Goal: Answer question/provide support: Answer question/provide support

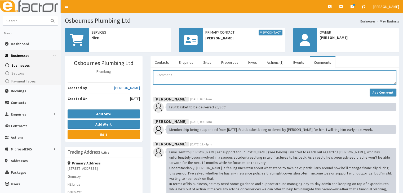
click at [154, 74] on textarea "Comment" at bounding box center [274, 77] width 243 height 14
click at [179, 74] on textarea "Spoke to [PERSON_NAME] and we talked about" at bounding box center [274, 77] width 243 height 14
click at [215, 74] on textarea "Spoke to Jamie and we talked about" at bounding box center [274, 77] width 243 height 14
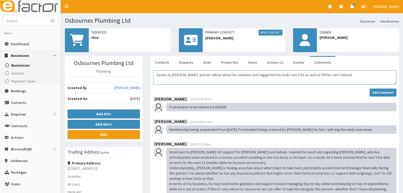
click at [316, 75] on textarea "Spoke to Jamie and we talked about his situation and suggested he looks into ES…" at bounding box center [274, 77] width 243 height 14
click at [305, 75] on textarea "Spoke to Jamie and we talked about his situation and suggested he looks into ES…" at bounding box center [274, 77] width 243 height 14
click at [333, 75] on textarea "Spoke to Jamie and we talked about his situation and suggested he looks into ES…" at bounding box center [274, 77] width 243 height 14
click at [327, 75] on textarea "Spoke to Jamie and we talked about his situation and suggested he looks into ES…" at bounding box center [274, 77] width 243 height 14
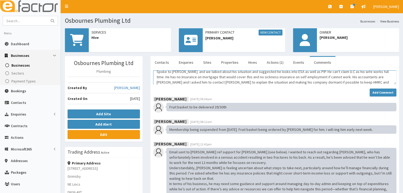
scroll to position [8, 0]
click at [367, 77] on textarea "Spoke to Jamie and we talked about his situation and suggested he looks into ES…" at bounding box center [274, 77] width 243 height 14
drag, startPoint x: 382, startPoint y: 78, endPoint x: 385, endPoint y: 77, distance: 3.2
click at [382, 78] on textarea "Spoke to Jamie and we talked about his situation and suggested he looks into ES…" at bounding box center [274, 77] width 243 height 14
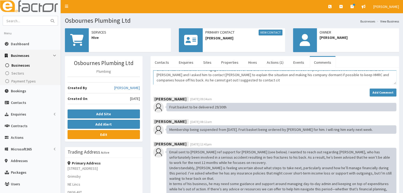
click at [208, 80] on textarea "Spoke to Jamie and we talked about his situation and suggested he looks into ES…" at bounding box center [274, 77] width 243 height 14
click at [206, 80] on textarea "Spoke to Jamie and we talked about his situation and suggested he looks into ES…" at bounding box center [274, 77] width 243 height 14
click at [351, 79] on textarea "Spoke to Jamie and we talked about his situation and suggested he looks into ES…" at bounding box center [274, 77] width 243 height 14
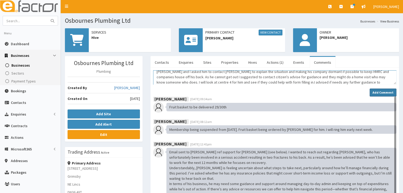
type textarea "Spoke to Jamie and we talked about his situation and suggested he looks into ES…"
click at [374, 92] on strong "Add Comment" at bounding box center [382, 93] width 21 height 4
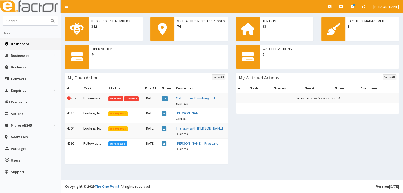
click at [128, 98] on span "Overdue" at bounding box center [131, 98] width 15 height 5
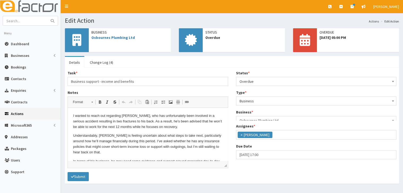
scroll to position [13, 0]
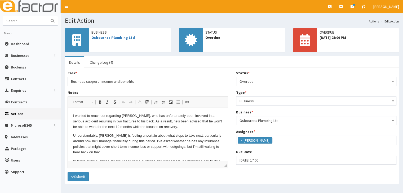
click at [392, 82] on b at bounding box center [393, 81] width 2 height 1
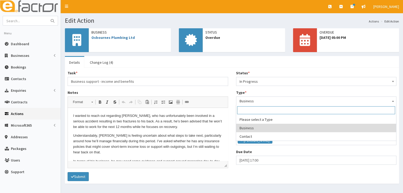
click at [246, 100] on span "Business" at bounding box center [316, 100] width 154 height 7
click at [393, 82] on b at bounding box center [393, 81] width 2 height 1
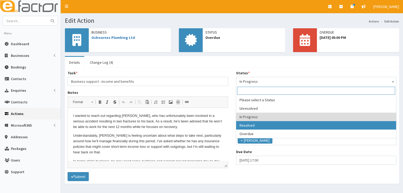
select select "3"
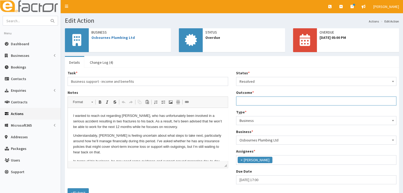
click at [246, 101] on input "Outcome *" at bounding box center [316, 101] width 160 height 9
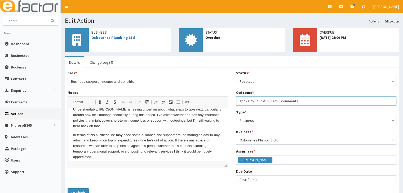
scroll to position [26, 0]
type input "spoke to [PERSON_NAME] comments"
click at [77, 191] on button "Submit" at bounding box center [78, 192] width 21 height 9
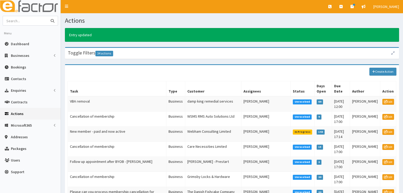
click at [21, 21] on input "text" at bounding box center [25, 20] width 44 height 9
type input "Osbournes plumbing"
click at [51, 19] on icon "submit" at bounding box center [53, 21] width 4 height 4
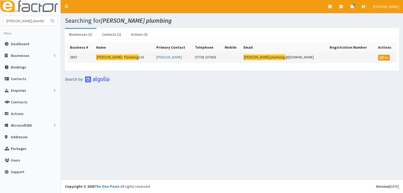
click at [112, 57] on mark "[PERSON_NAME]" at bounding box center [109, 58] width 26 height 6
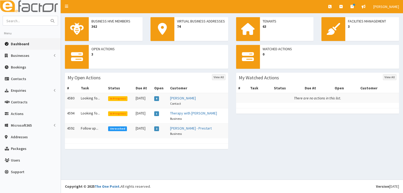
click at [117, 111] on span "In Progress" at bounding box center [117, 113] width 19 height 5
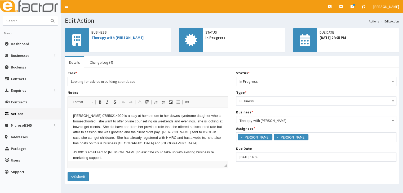
scroll to position [13, 0]
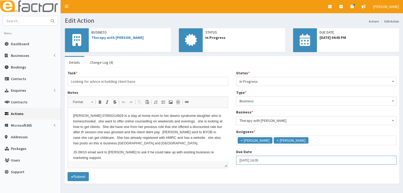
select select "16"
select select "5"
click at [242, 162] on input "[DATE] 16:05" at bounding box center [316, 160] width 160 height 9
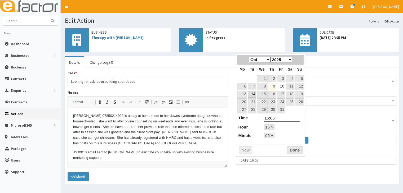
click at [252, 93] on link "14" at bounding box center [252, 94] width 8 height 7
type input "14-10-2025 16:05"
select select "16"
select select "5"
click at [272, 125] on select "00 01 02 03 04 05 06 07 08 09 10 11 12 13 14 15 16 17 18 19 20 21 22 23" at bounding box center [269, 127] width 11 height 6
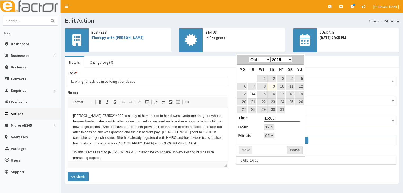
type input "14-10-2025 17:05"
type input "17:05"
select select "17"
select select "5"
click at [272, 136] on select "00 01 02 03 04 05 06 07 08 09 10 11 12 13 14 15 16 17 18 19 20 21 22 23 24 25 2…" at bounding box center [269, 136] width 11 height 6
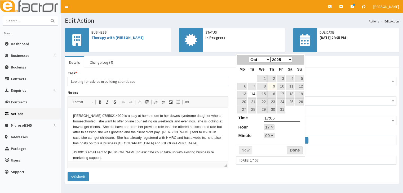
type input "[DATE] 17:00"
type input "17:00"
select select "17"
click at [292, 149] on button "Done" at bounding box center [295, 150] width 16 height 8
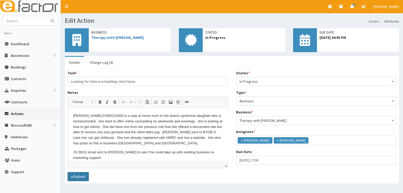
click at [79, 174] on button "Submit" at bounding box center [78, 176] width 21 height 9
